Goal: Check status: Check status

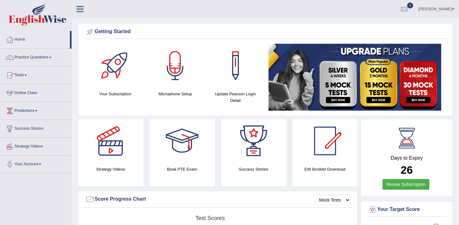
click at [28, 77] on link "Tests" at bounding box center [35, 75] width 71 height 16
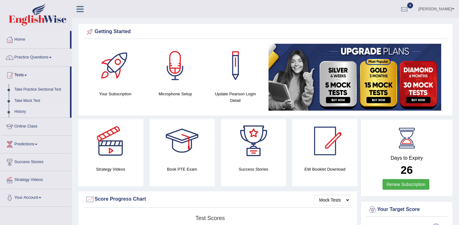
click at [24, 114] on link "History" at bounding box center [41, 111] width 58 height 11
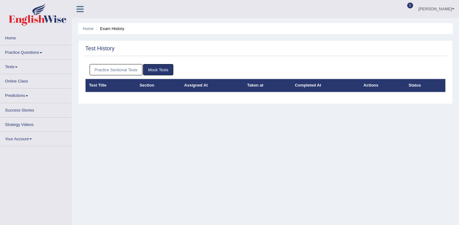
click at [125, 67] on link "Practice Sectional Tests" at bounding box center [116, 70] width 53 height 12
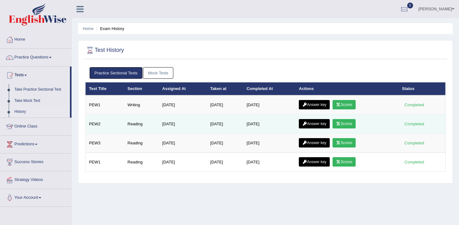
scroll to position [15, 0]
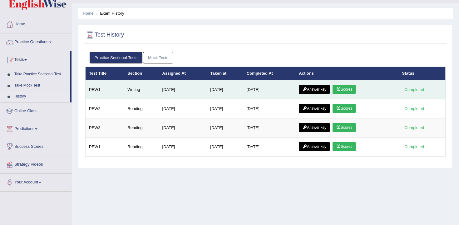
click at [347, 86] on link "Scores" at bounding box center [344, 89] width 23 height 9
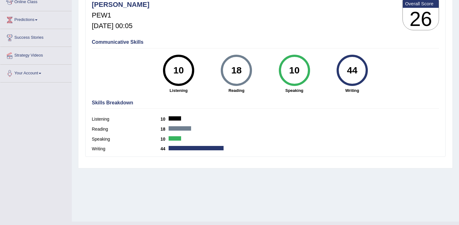
scroll to position [93, 0]
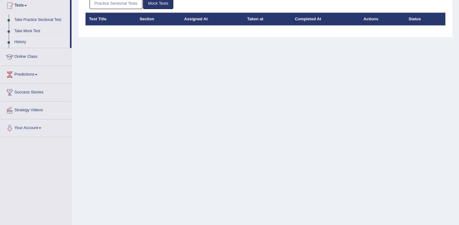
scroll to position [29, 0]
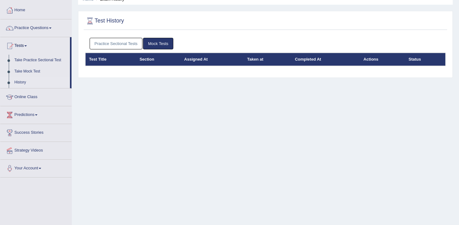
click at [127, 40] on link "Practice Sectional Tests" at bounding box center [116, 44] width 53 height 12
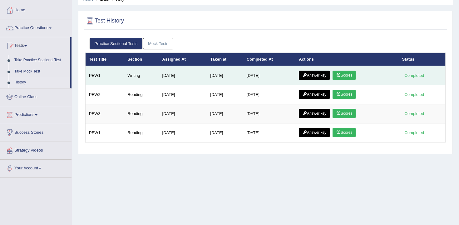
click at [328, 77] on link "Answer key" at bounding box center [314, 75] width 31 height 9
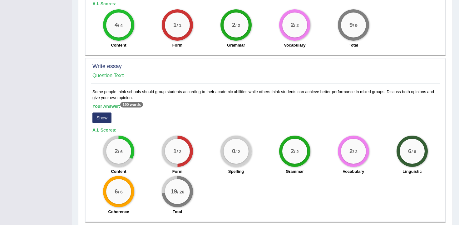
scroll to position [372, 0]
click at [99, 121] on button "Show" at bounding box center [101, 117] width 19 height 11
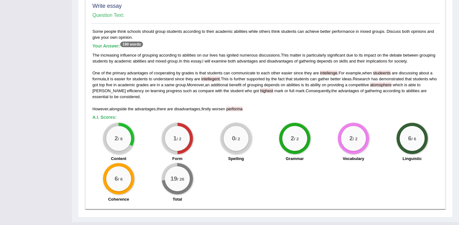
scroll to position [445, 0]
